Goal: Information Seeking & Learning: Learn about a topic

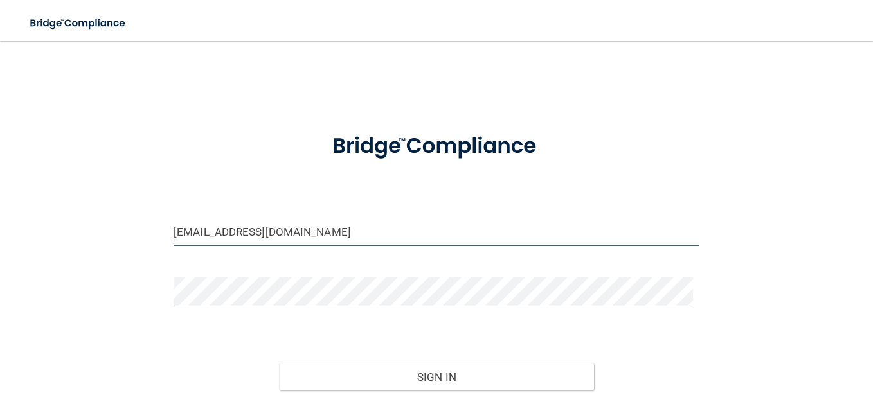
click at [328, 228] on input "[EMAIL_ADDRESS][DOMAIN_NAME]" at bounding box center [437, 231] width 526 height 29
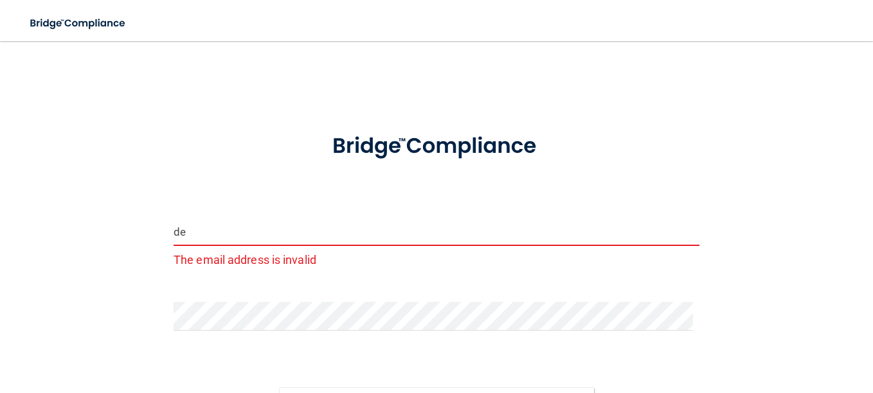
type input "d"
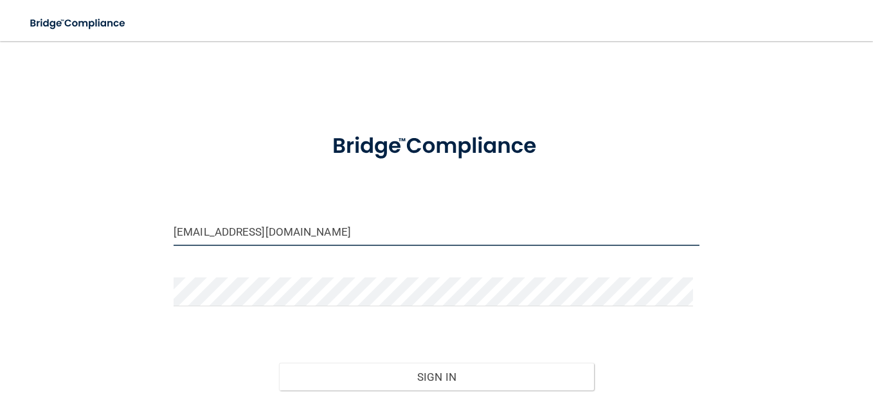
type input "[EMAIL_ADDRESS][DOMAIN_NAME]"
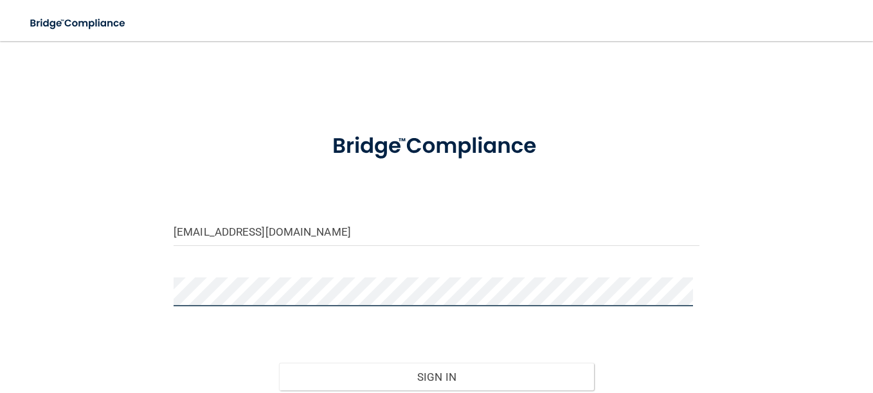
click at [279, 363] on button "Sign In" at bounding box center [437, 377] width 316 height 28
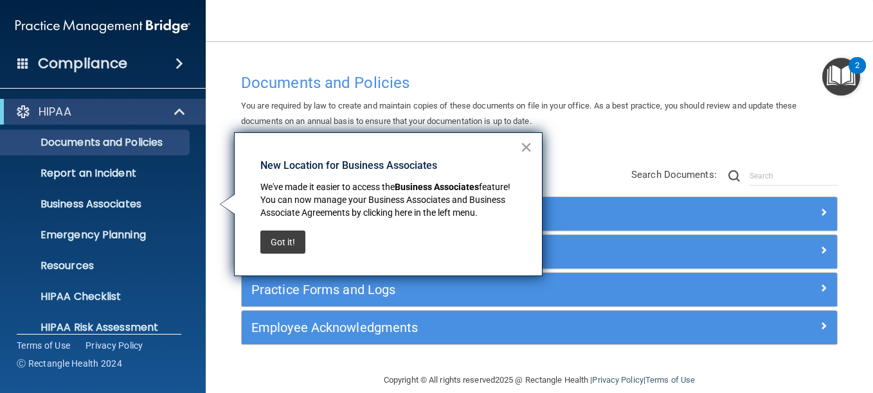
click at [526, 143] on button "×" at bounding box center [526, 147] width 12 height 21
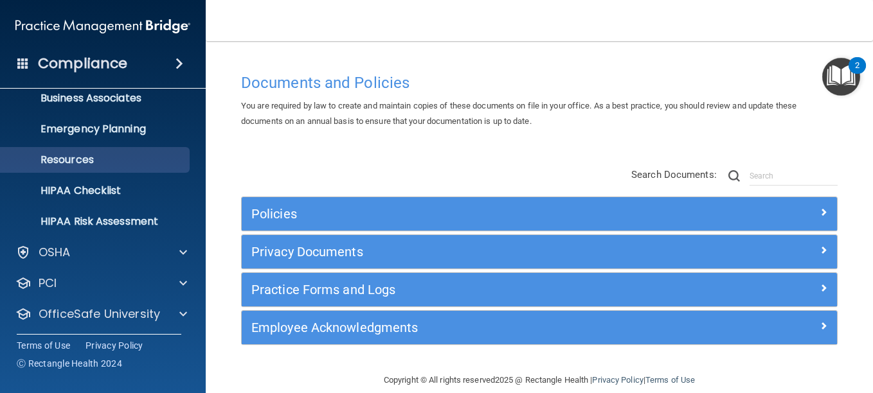
scroll to position [140, 0]
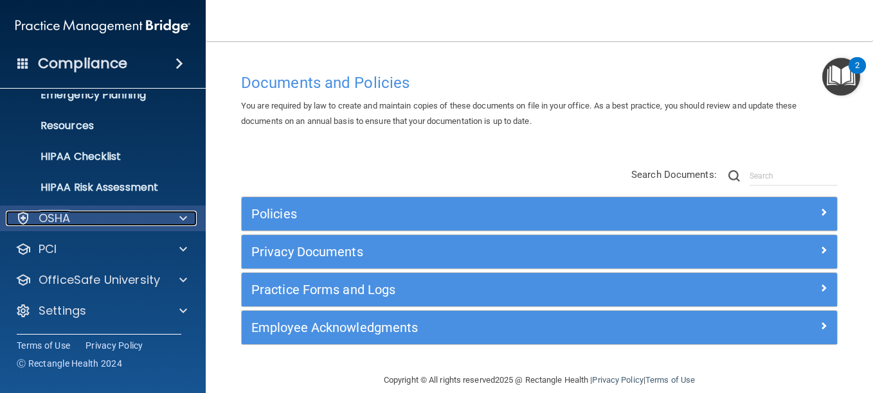
click at [116, 215] on div "OSHA" at bounding box center [85, 218] width 159 height 15
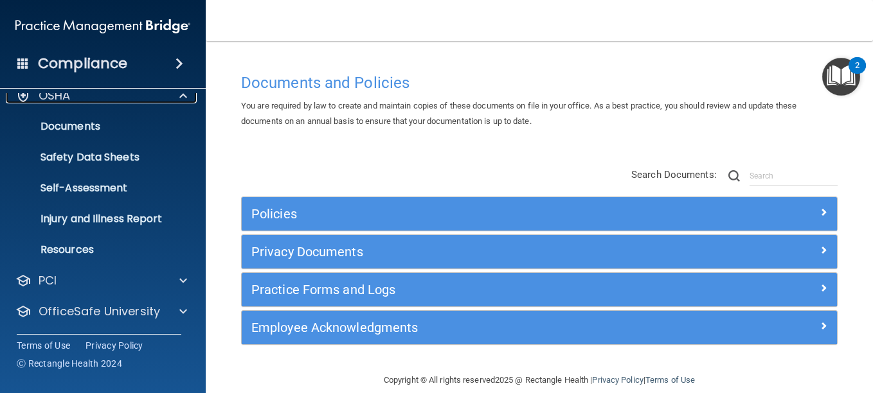
scroll to position [294, 0]
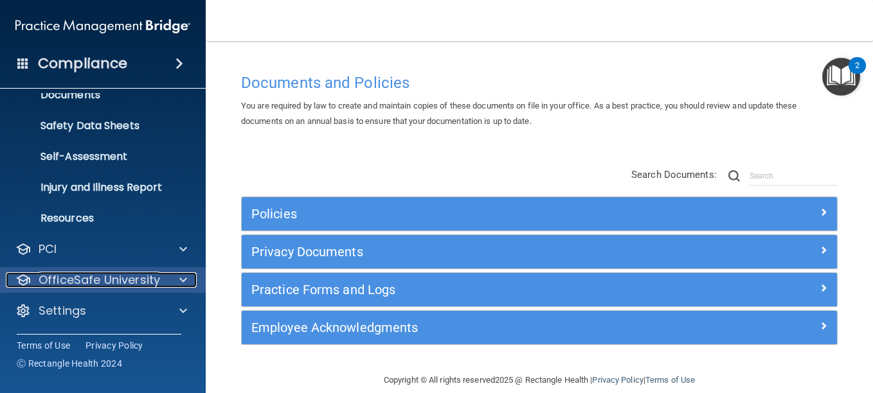
click at [181, 280] on span at bounding box center [183, 279] width 8 height 15
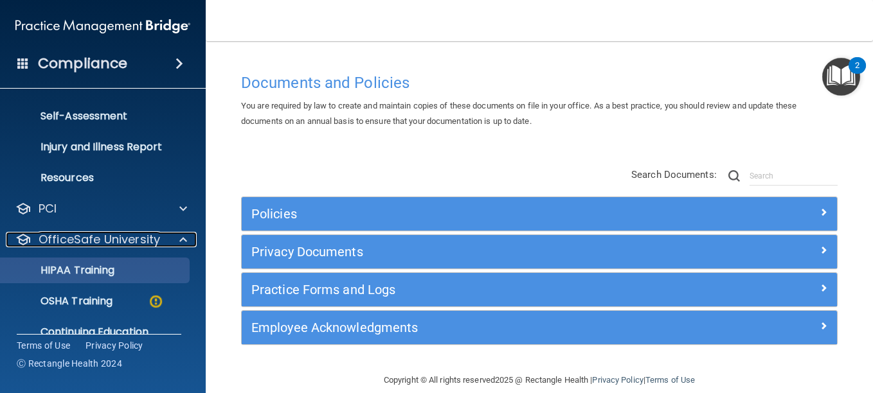
scroll to position [341, 0]
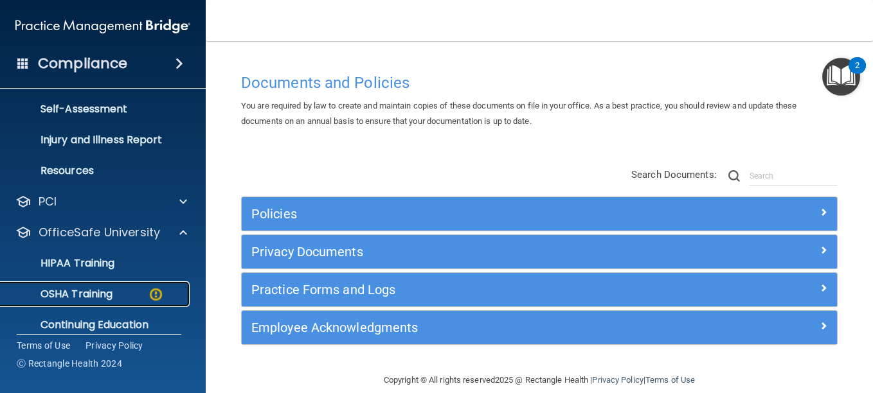
click at [85, 297] on p "OSHA Training" at bounding box center [60, 294] width 104 height 13
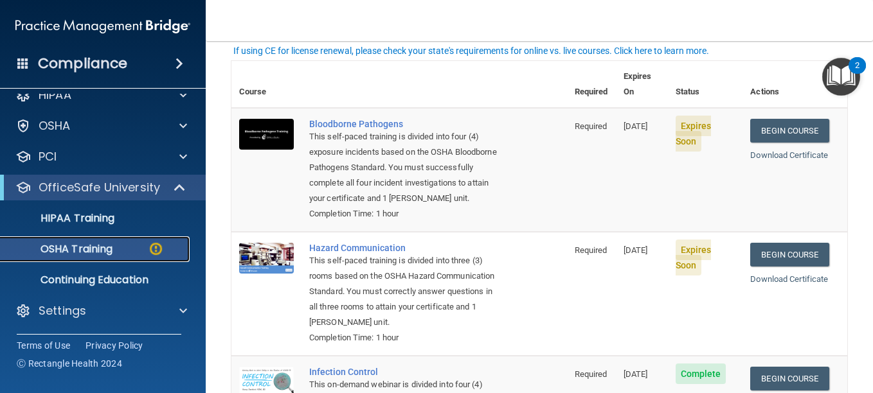
scroll to position [87, 0]
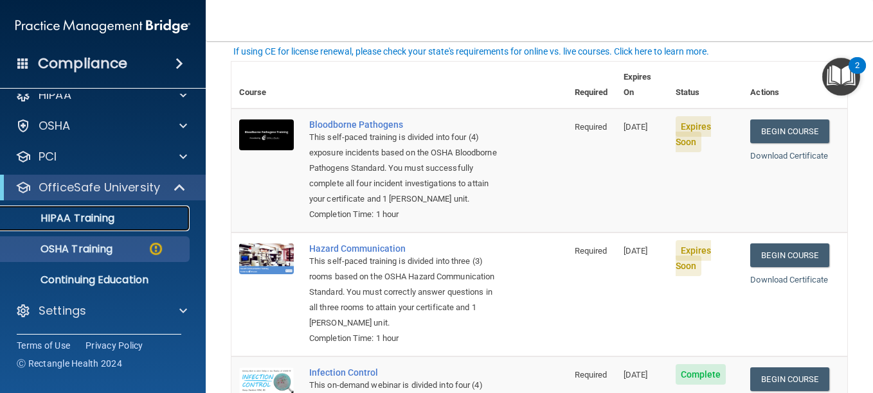
click at [93, 215] on p "HIPAA Training" at bounding box center [61, 218] width 106 height 13
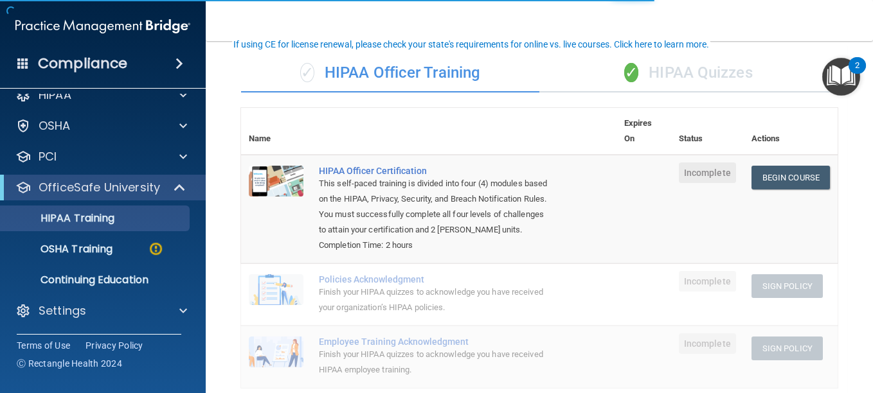
click at [675, 69] on div "✓ HIPAA Quizzes" at bounding box center [688, 73] width 298 height 39
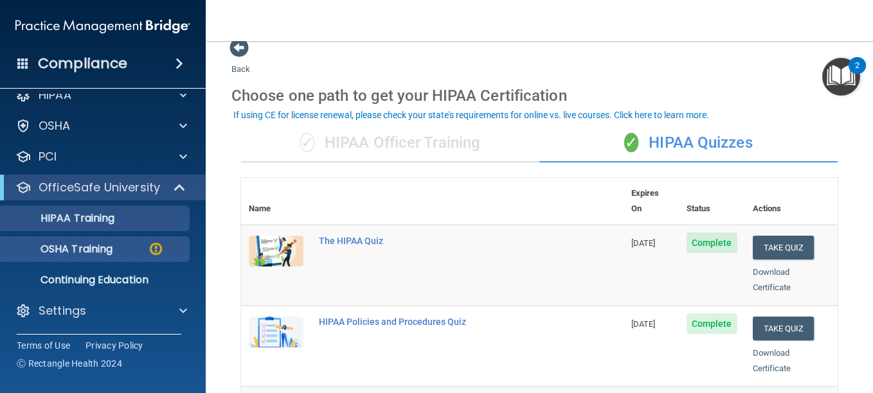
scroll to position [16, 0]
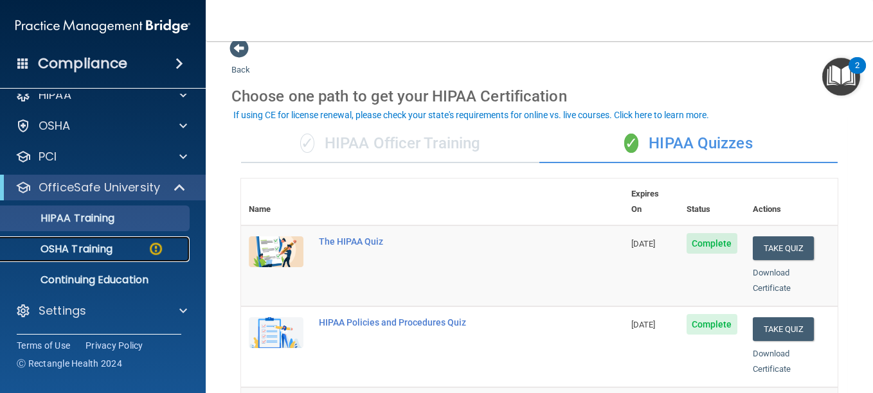
click at [83, 253] on p "OSHA Training" at bounding box center [60, 249] width 104 height 13
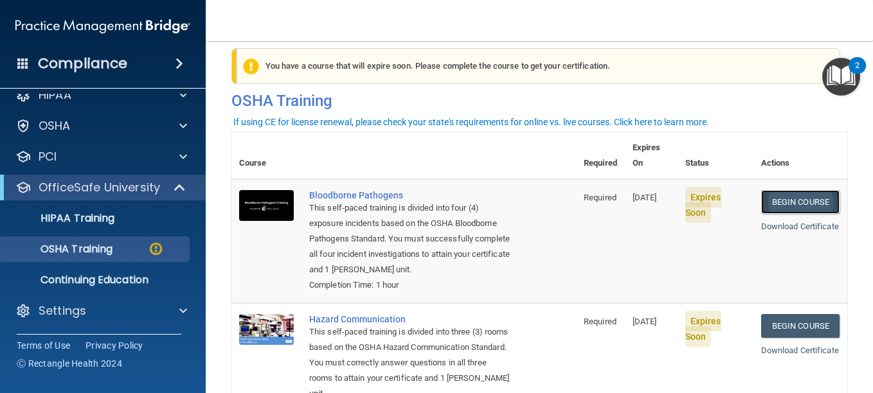
click at [792, 190] on link "Begin Course" at bounding box center [800, 202] width 78 height 24
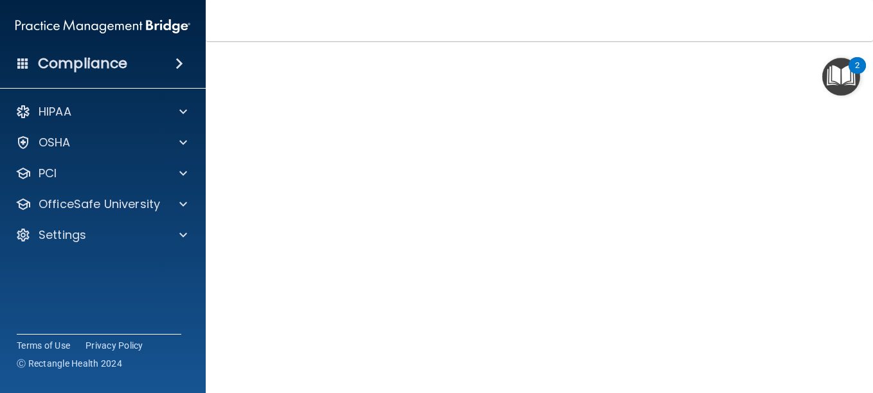
scroll to position [60, 0]
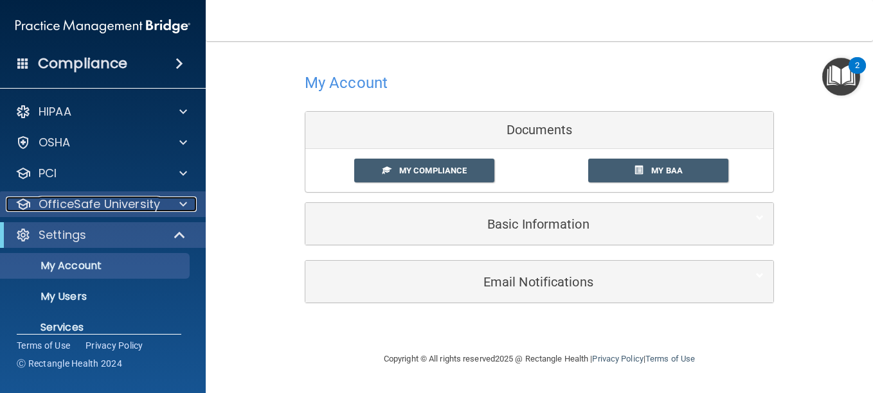
click at [143, 210] on p "OfficeSafe University" at bounding box center [99, 204] width 121 height 15
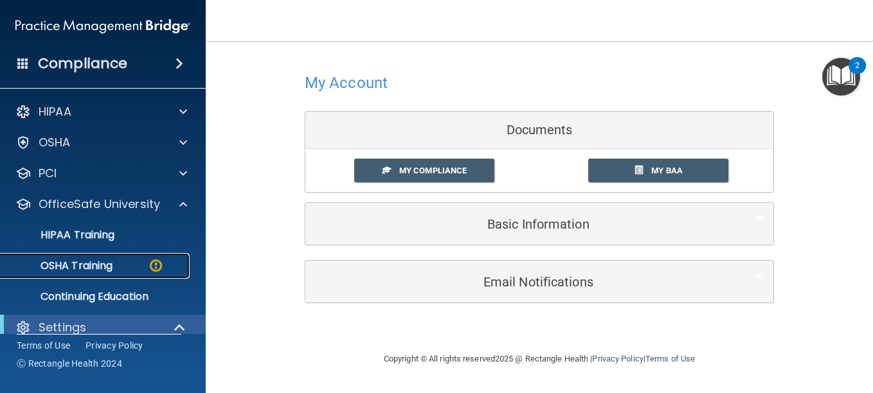
click at [125, 268] on div "OSHA Training" at bounding box center [95, 266] width 175 height 13
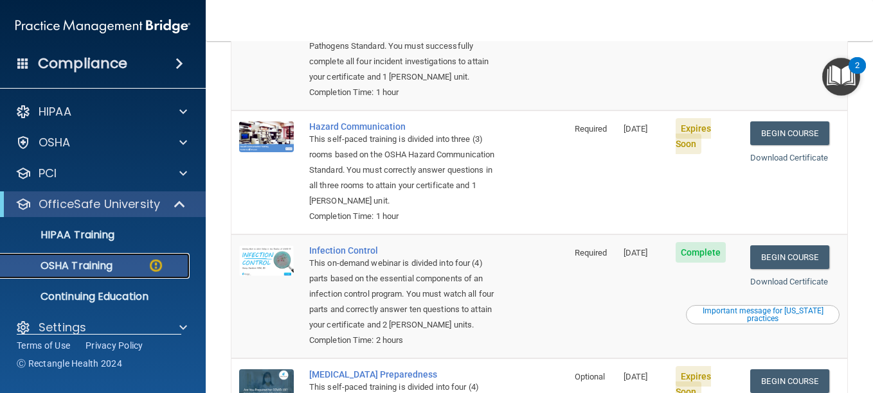
scroll to position [199, 0]
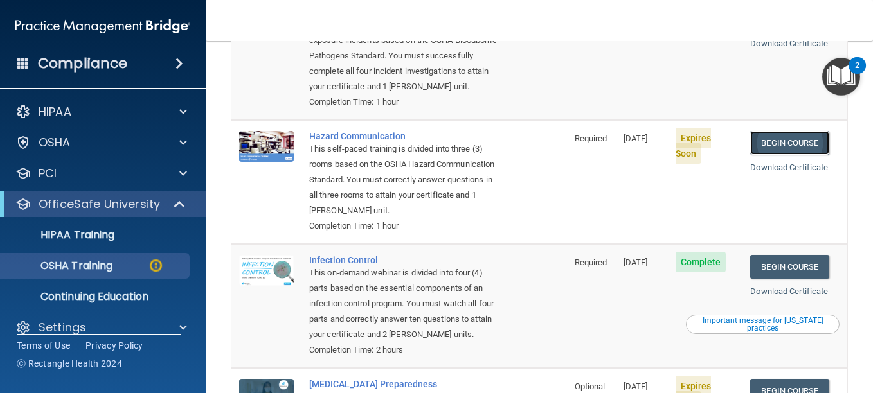
click at [771, 141] on link "Begin Course" at bounding box center [789, 143] width 78 height 24
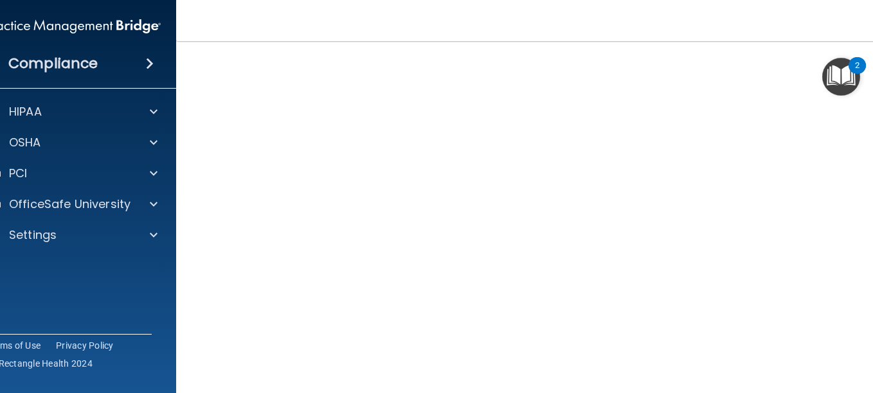
scroll to position [81, 0]
click at [129, 201] on div "OfficeSafe University" at bounding box center [55, 204] width 159 height 15
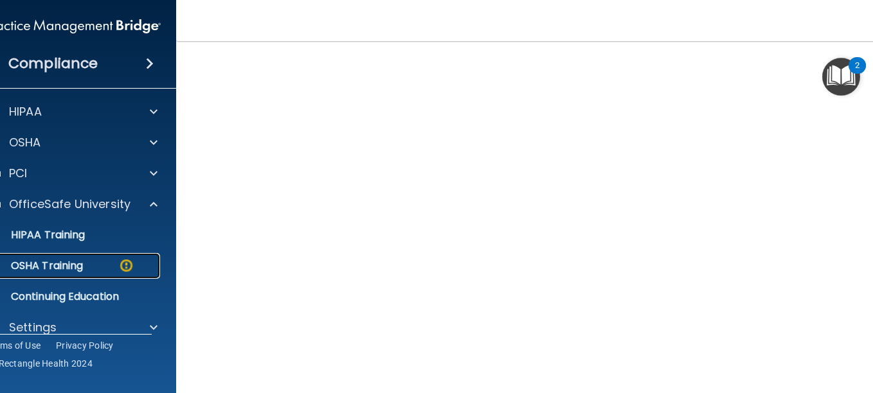
click at [107, 271] on div "OSHA Training" at bounding box center [66, 266] width 175 height 13
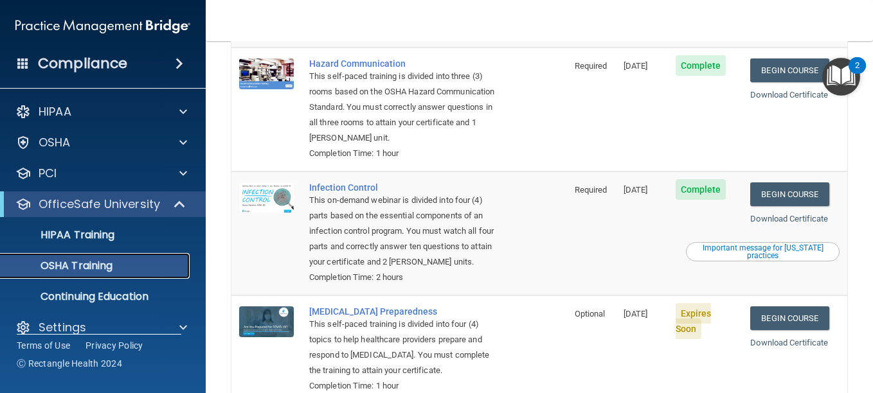
scroll to position [237, 0]
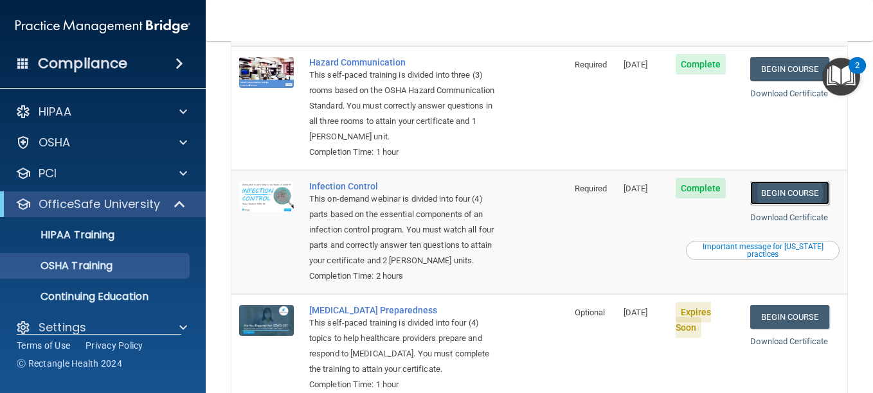
click at [787, 198] on link "Begin Course" at bounding box center [789, 193] width 78 height 24
click at [791, 319] on link "Begin Course" at bounding box center [789, 317] width 78 height 24
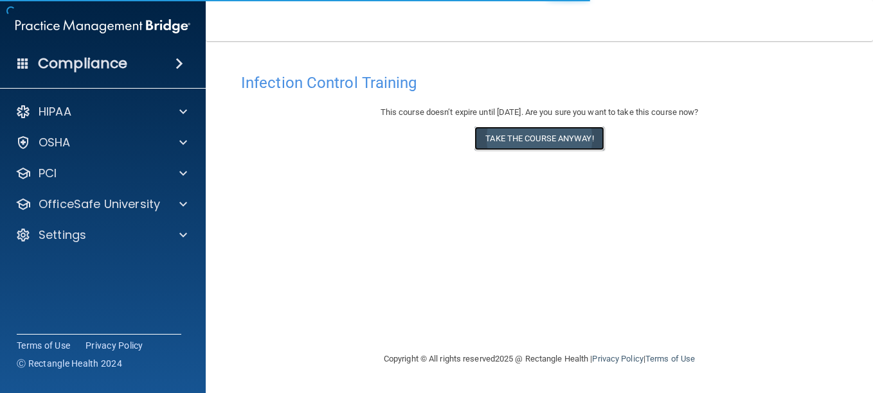
click at [558, 134] on button "Take the course anyway!" at bounding box center [538, 139] width 129 height 24
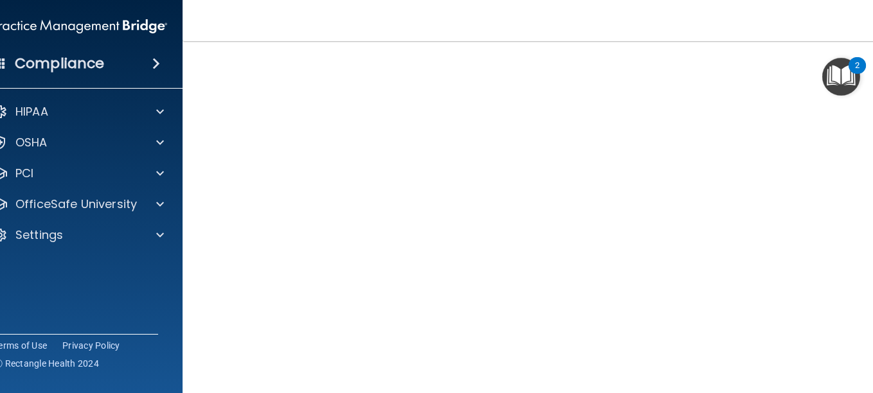
scroll to position [89, 0]
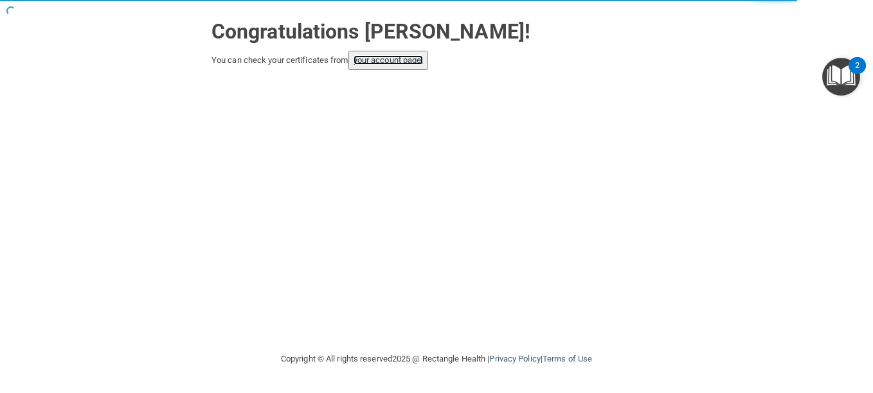
click at [371, 62] on link "your account page!" at bounding box center [388, 60] width 70 height 10
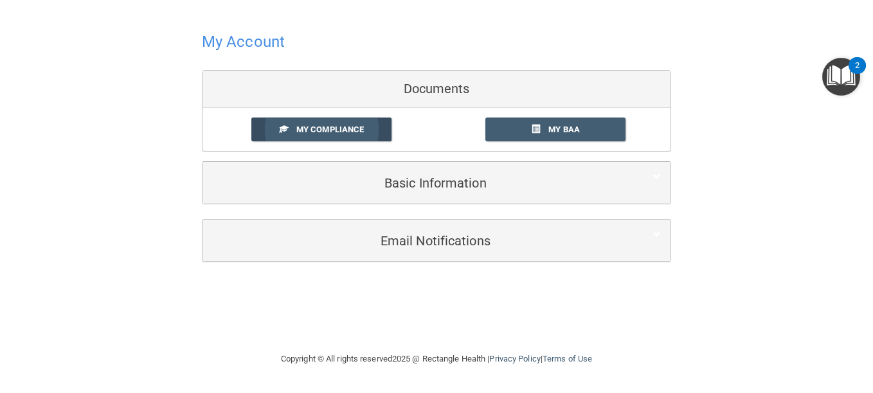
click at [334, 131] on span "My Compliance" at bounding box center [329, 130] width 67 height 10
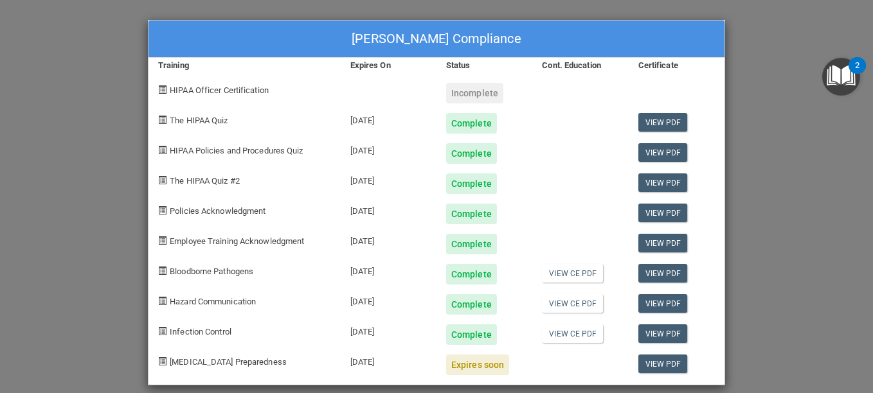
scroll to position [12, 0]
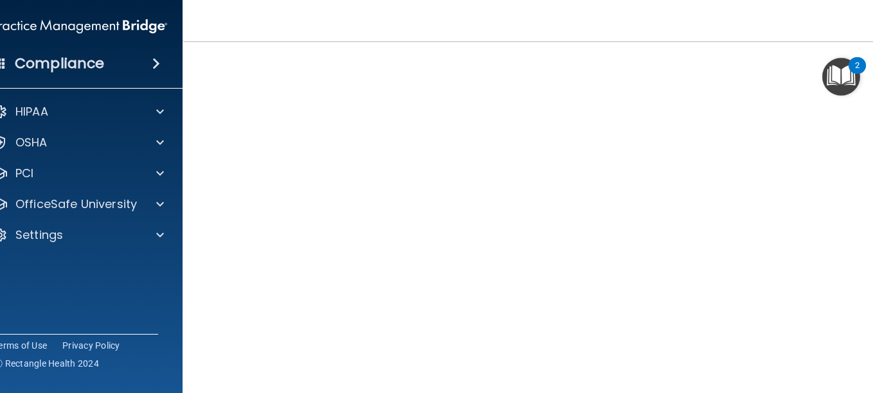
scroll to position [60, 0]
click at [108, 206] on p "OfficeSafe University" at bounding box center [75, 204] width 121 height 15
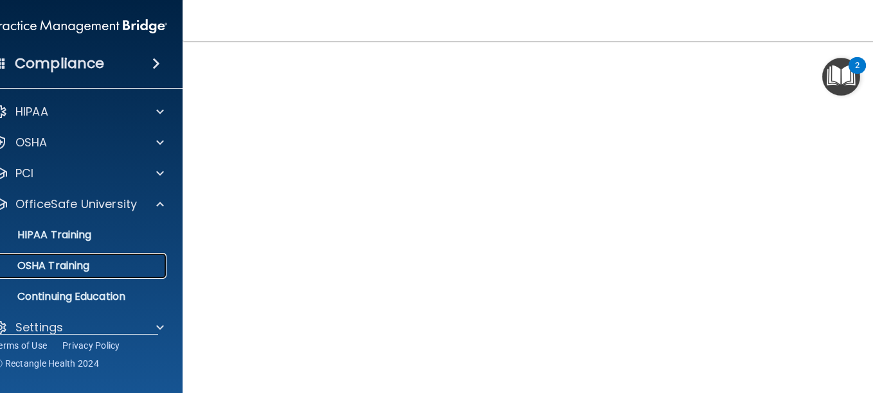
click at [88, 267] on div "OSHA Training" at bounding box center [72, 266] width 175 height 13
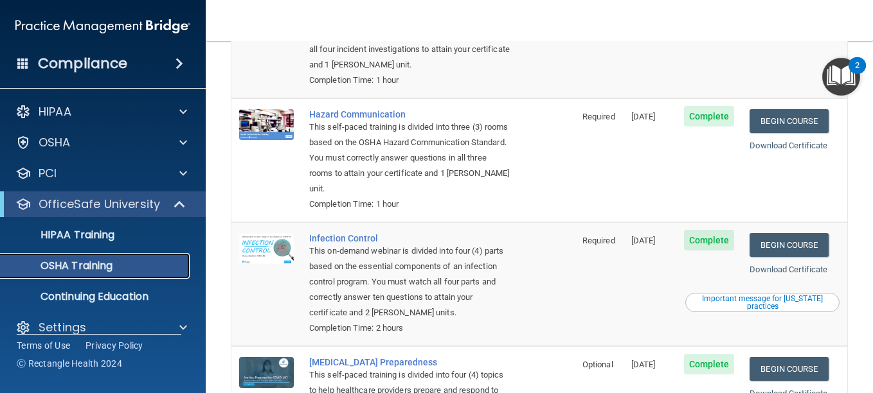
scroll to position [181, 0]
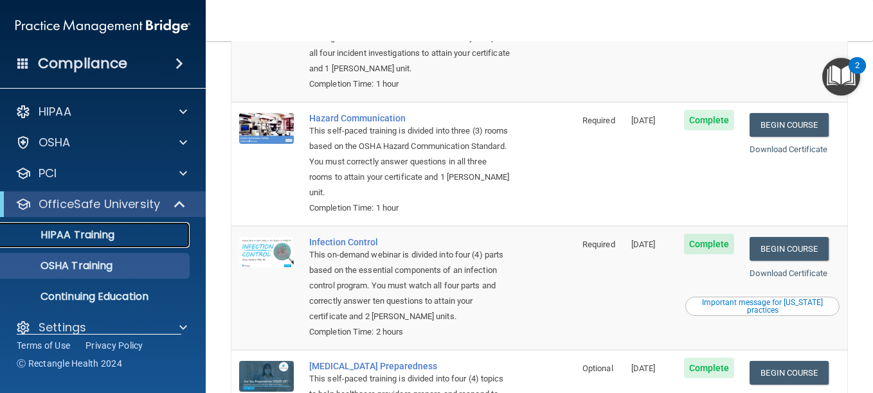
click at [142, 238] on div "HIPAA Training" at bounding box center [95, 235] width 175 height 13
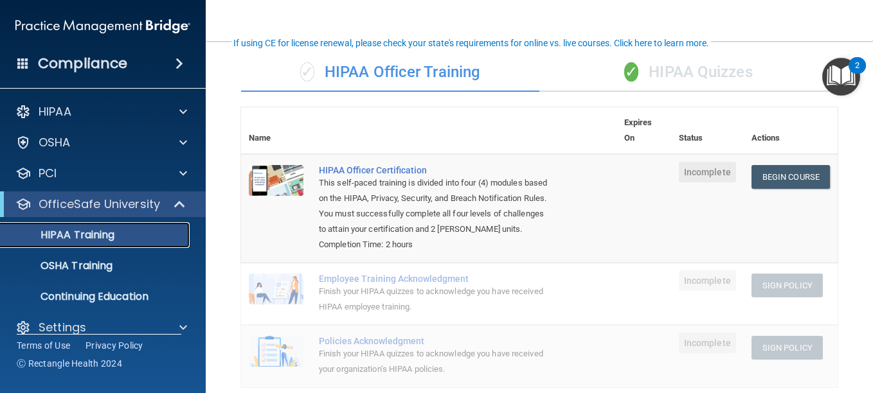
scroll to position [89, 0]
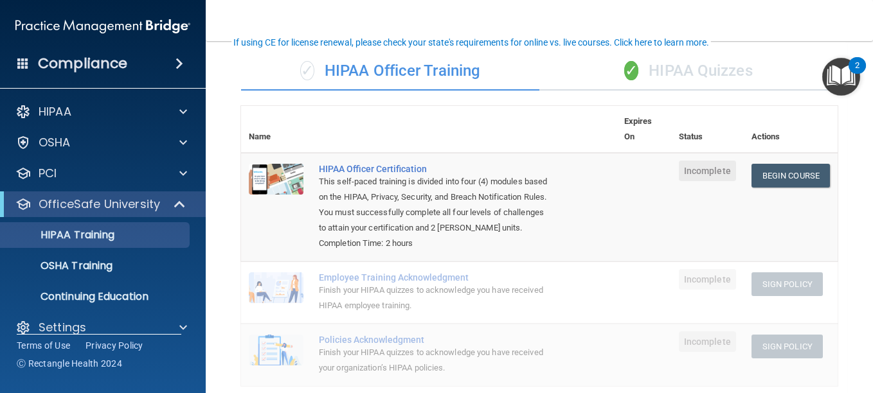
click at [683, 75] on div "✓ HIPAA Quizzes" at bounding box center [688, 71] width 298 height 39
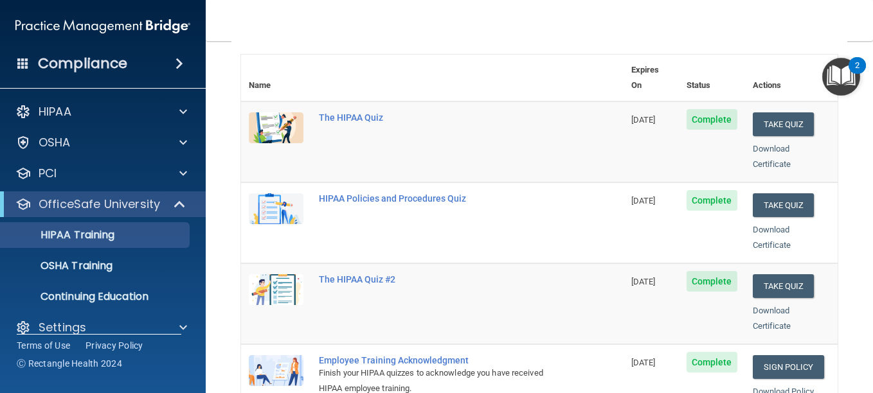
scroll to position [140, 0]
